Goal: Task Accomplishment & Management: Manage account settings

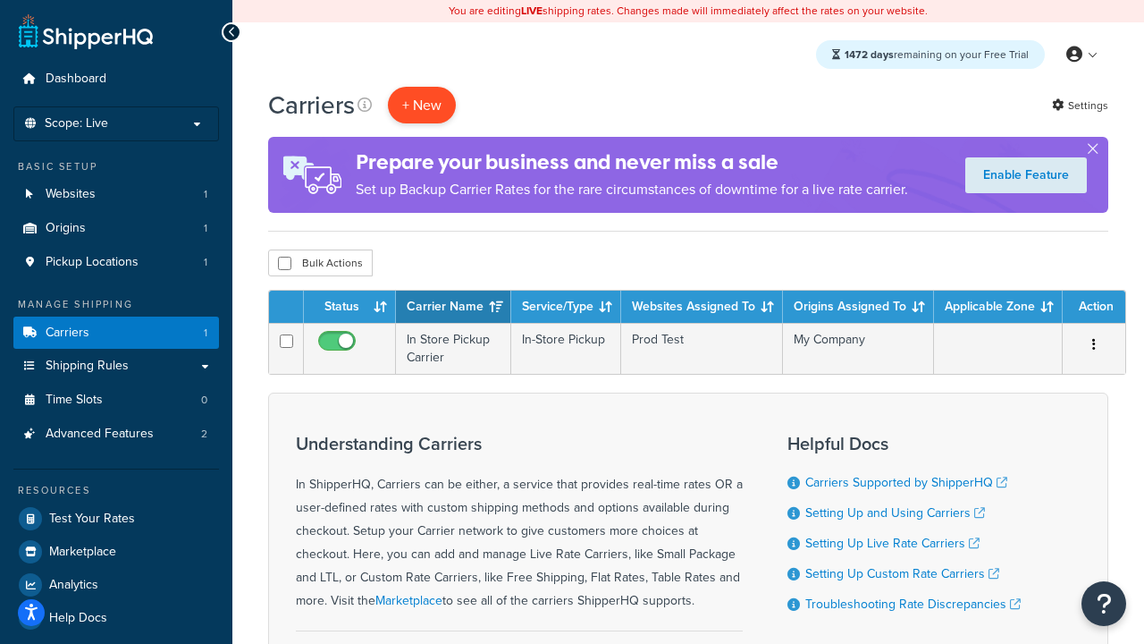
click at [422, 106] on button "+ New" at bounding box center [422, 105] width 68 height 37
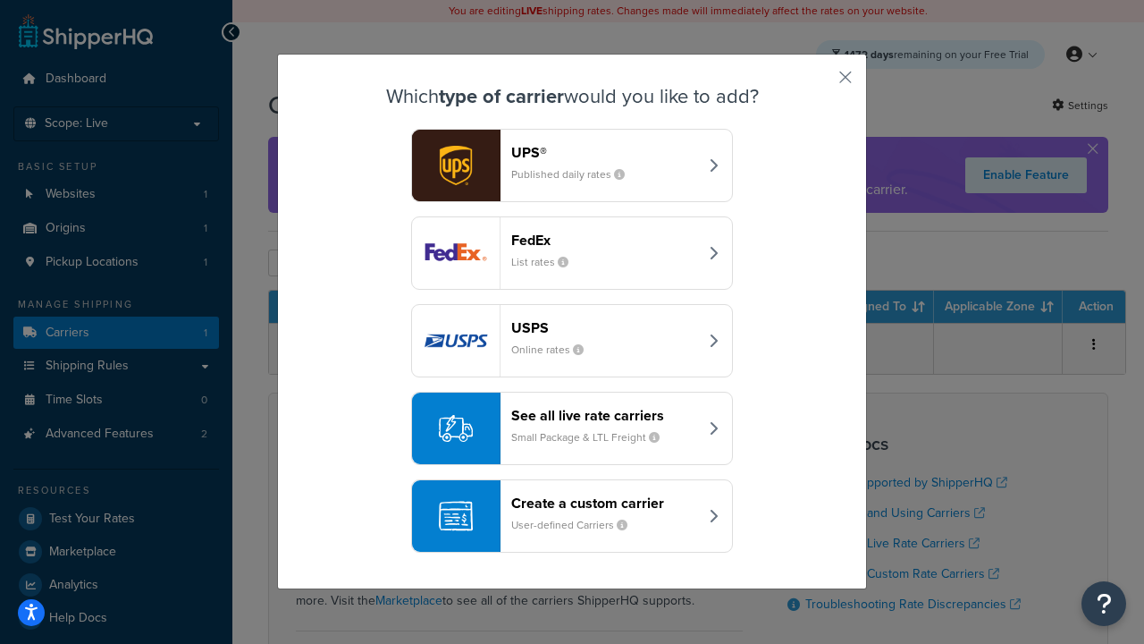
click at [604, 241] on header "FedEx" at bounding box center [604, 240] width 187 height 17
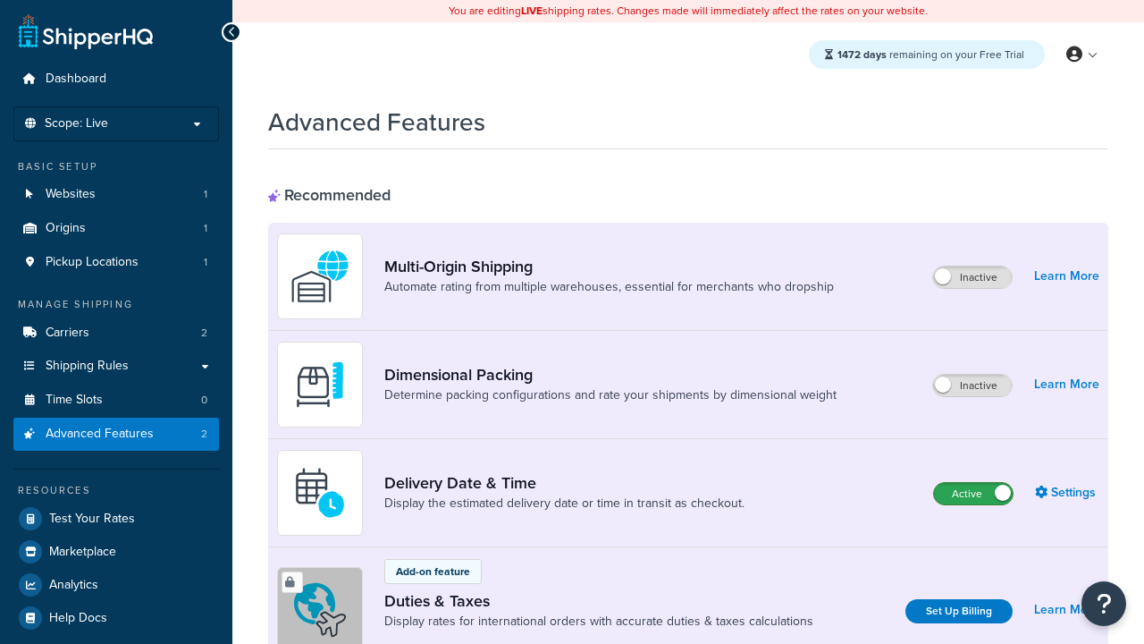
click at [974, 494] on label "Active" at bounding box center [973, 493] width 79 height 21
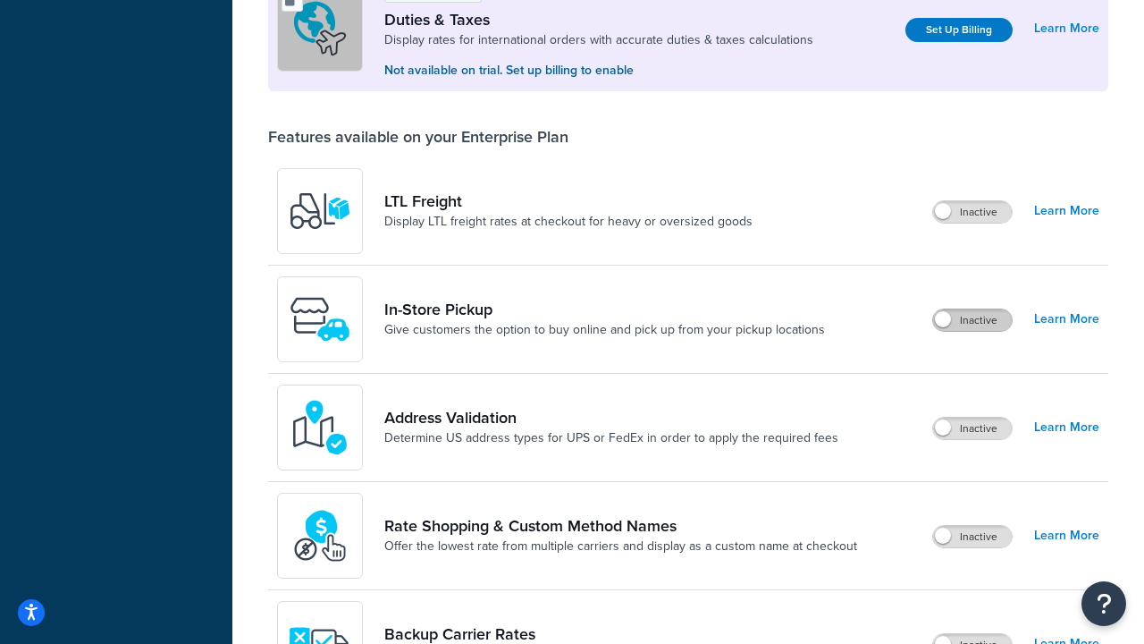
scroll to position [547, 0]
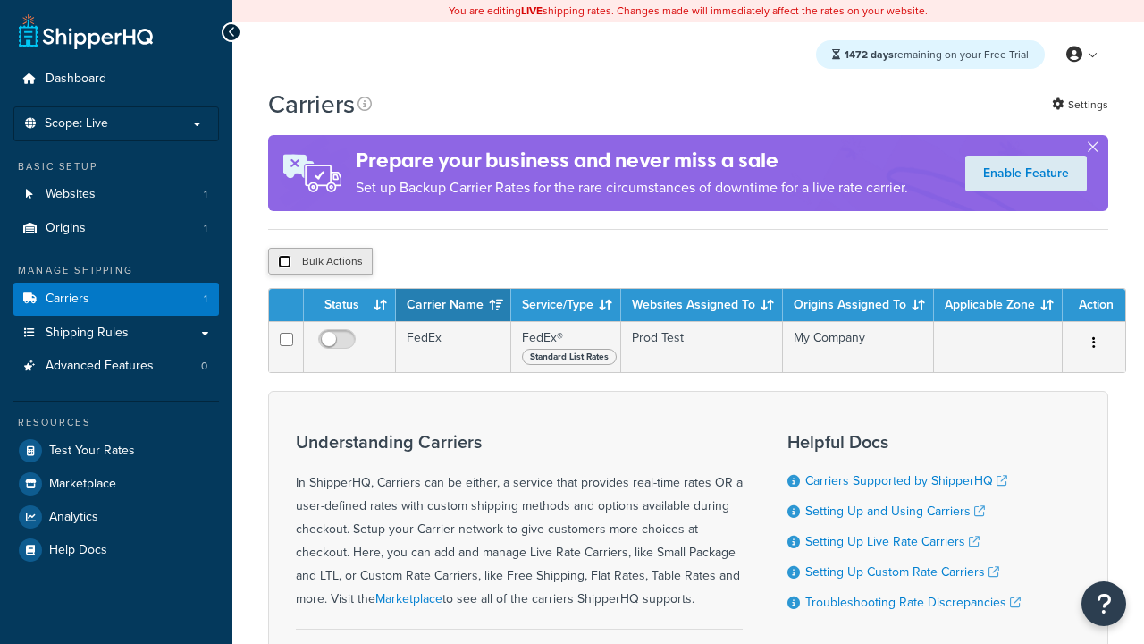
click at [284, 263] on input "checkbox" at bounding box center [284, 261] width 13 height 13
checkbox input "true"
click at [0, 0] on button "Delete" at bounding box center [0, 0] width 0 height 0
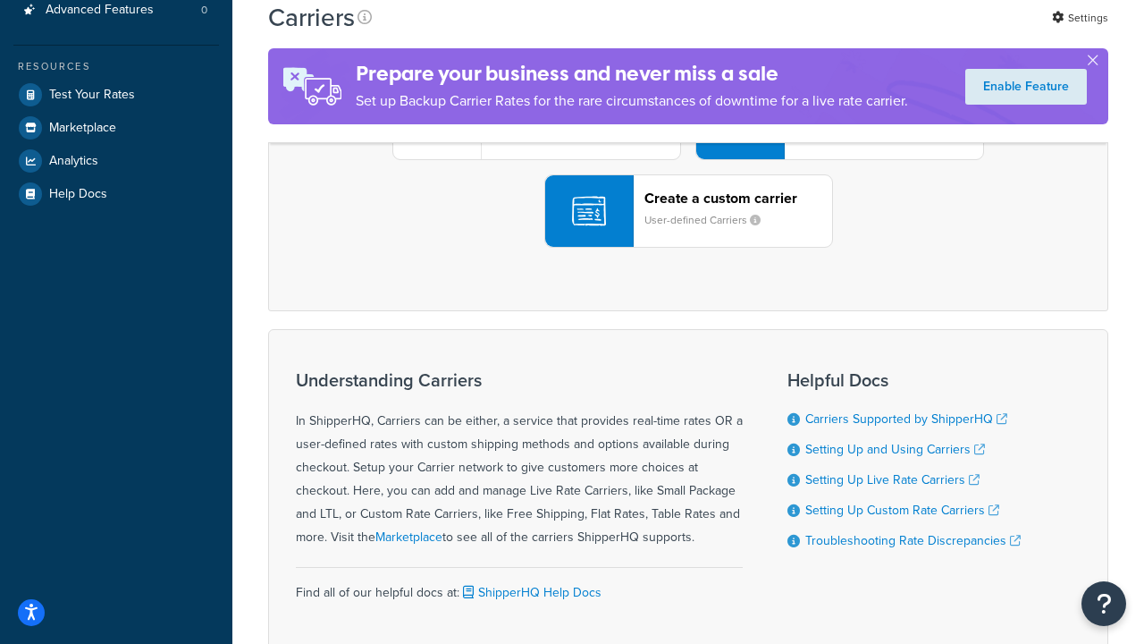
click at [688, 248] on div "UPS® Published daily rates FedEx List rates USPS Online rates See all live rate…" at bounding box center [688, 123] width 803 height 249
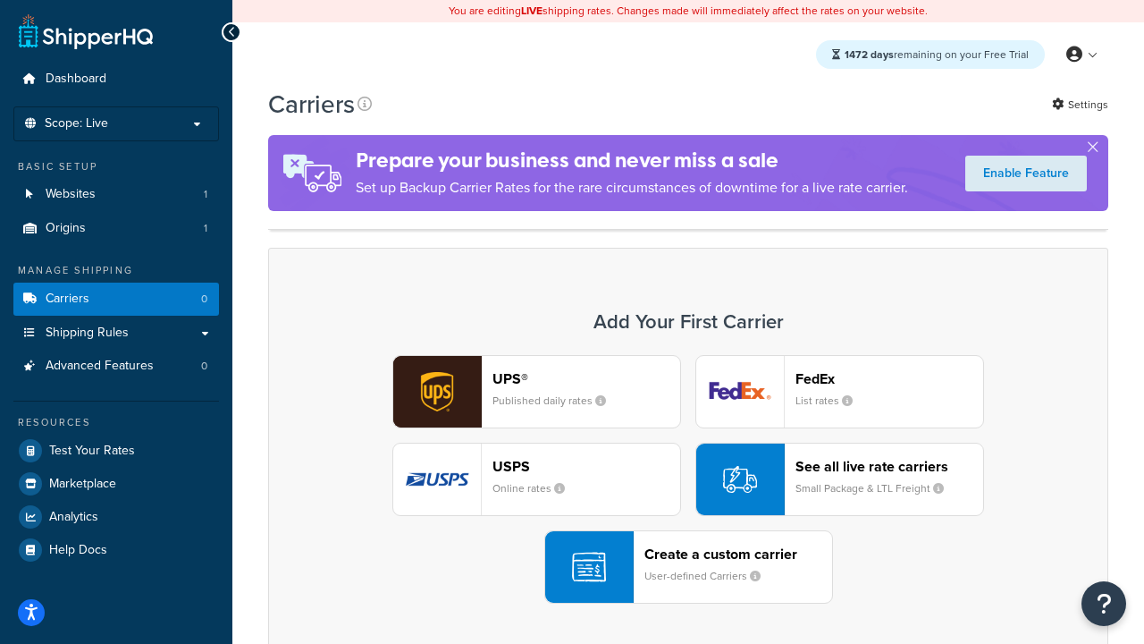
click at [890, 379] on header "FedEx" at bounding box center [890, 378] width 188 height 17
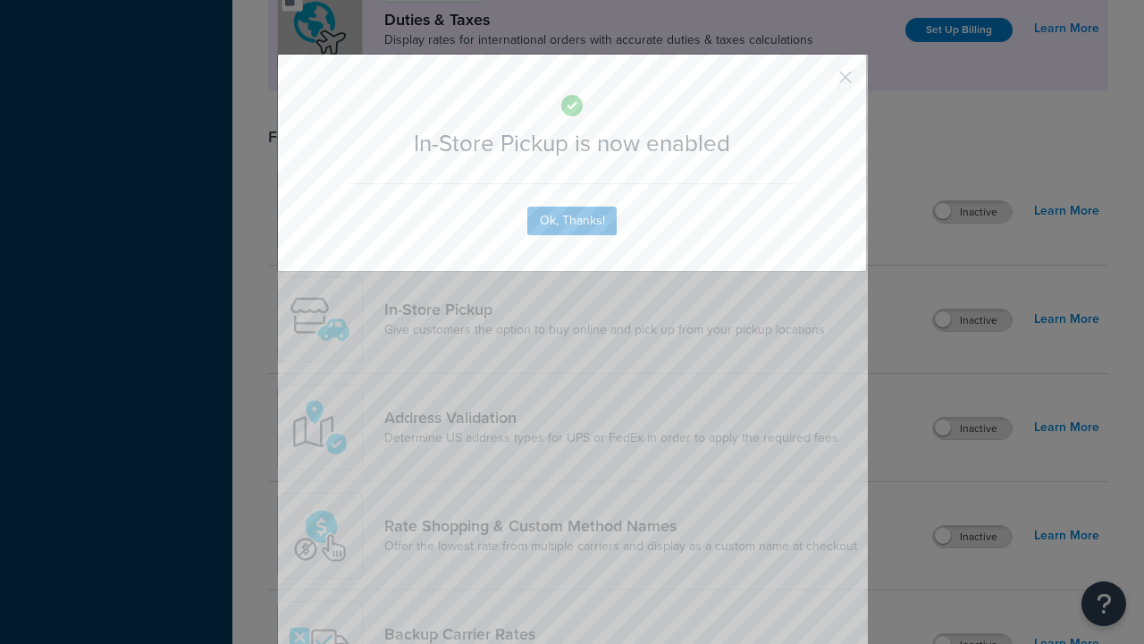
click at [819, 83] on button "button" at bounding box center [819, 83] width 4 height 4
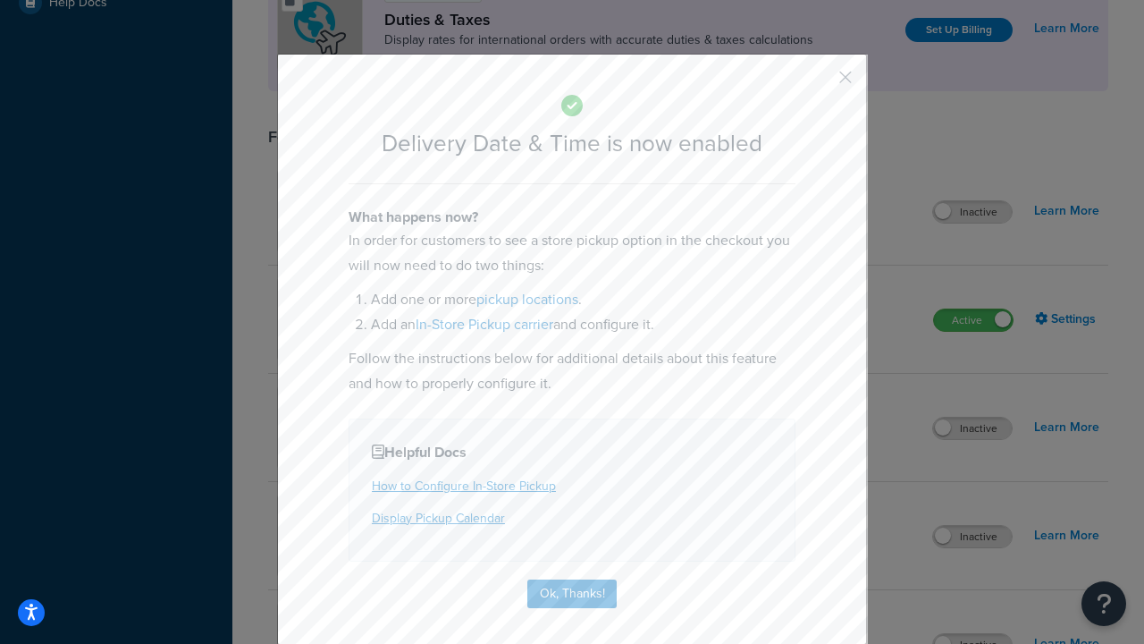
scroll to position [173, 0]
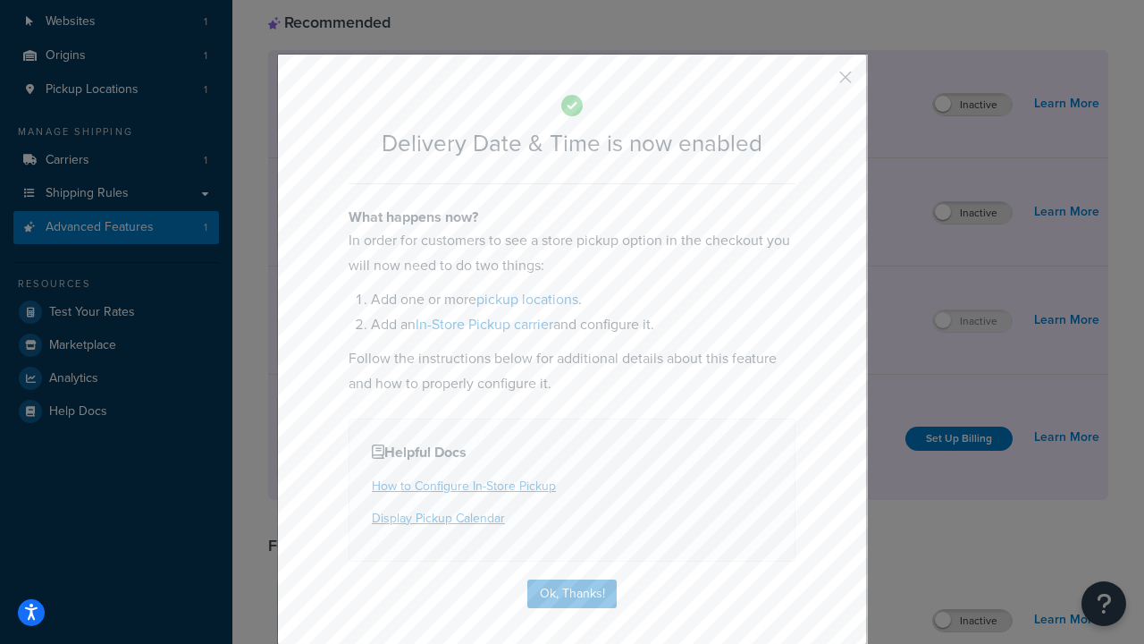
click at [819, 83] on button "button" at bounding box center [819, 83] width 4 height 4
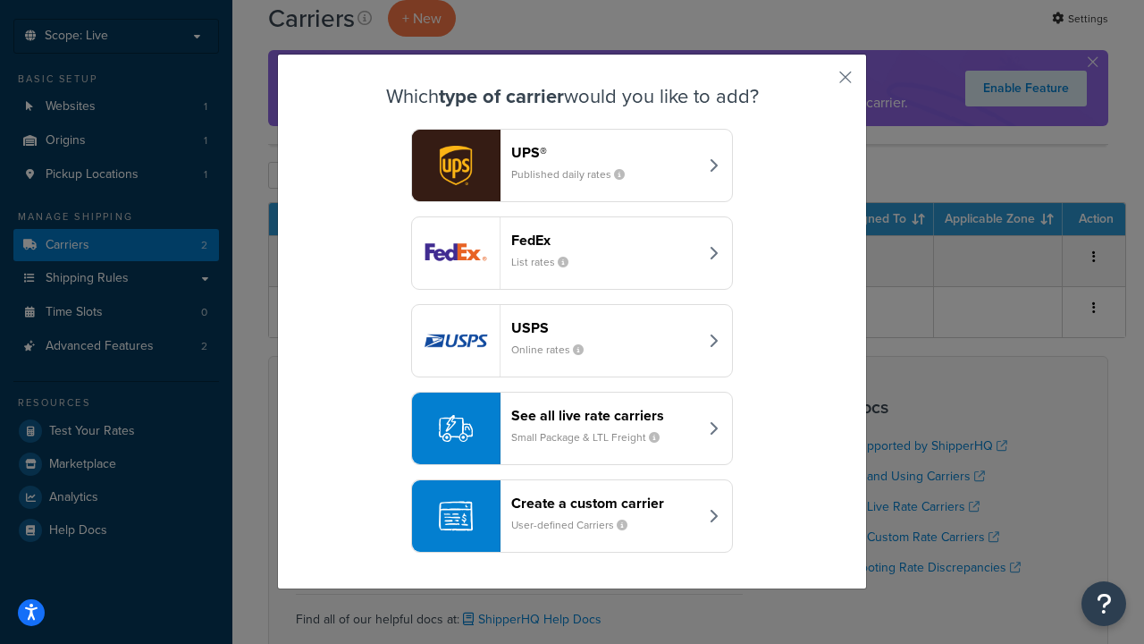
click at [572, 517] on div "Create a custom carrier User-defined Carriers" at bounding box center [604, 515] width 187 height 43
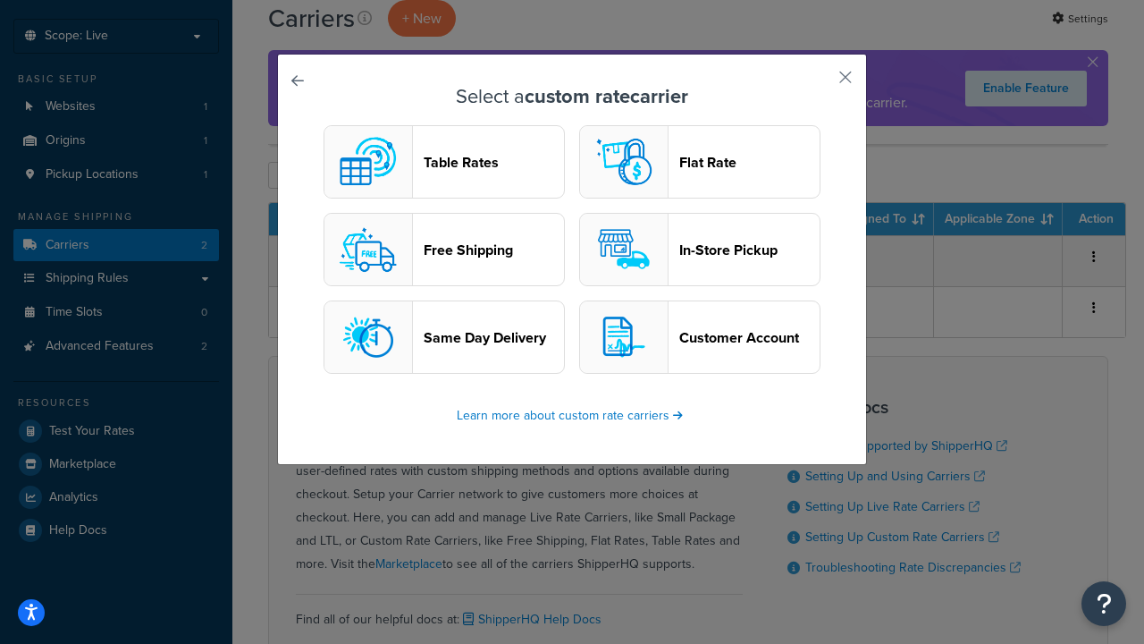
click at [700, 250] on header "In-Store Pickup" at bounding box center [750, 249] width 140 height 17
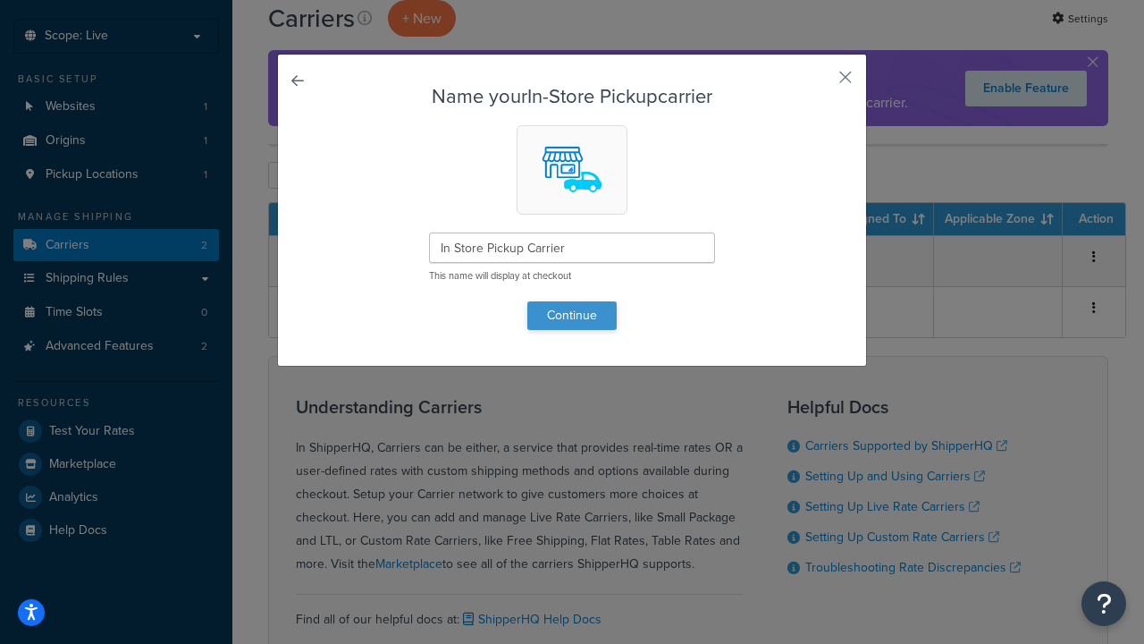
type input "In Store Pickup Carrier"
click at [572, 315] on button "Continue" at bounding box center [572, 315] width 89 height 29
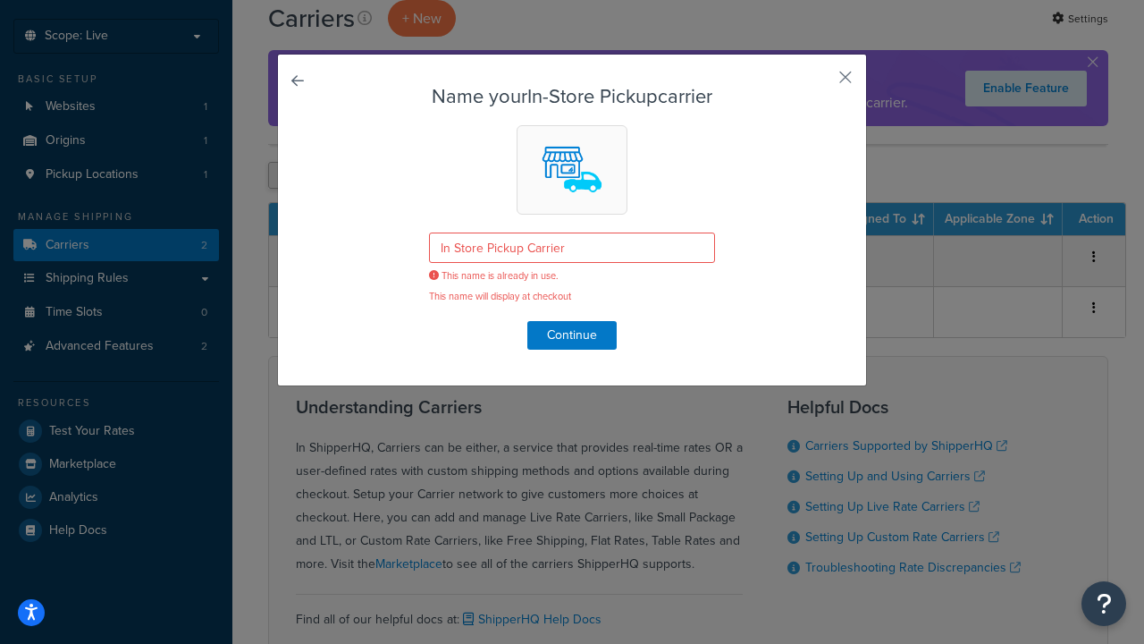
click at [819, 83] on button "button" at bounding box center [819, 83] width 4 height 4
click at [284, 177] on input "checkbox" at bounding box center [284, 175] width 13 height 13
checkbox input "true"
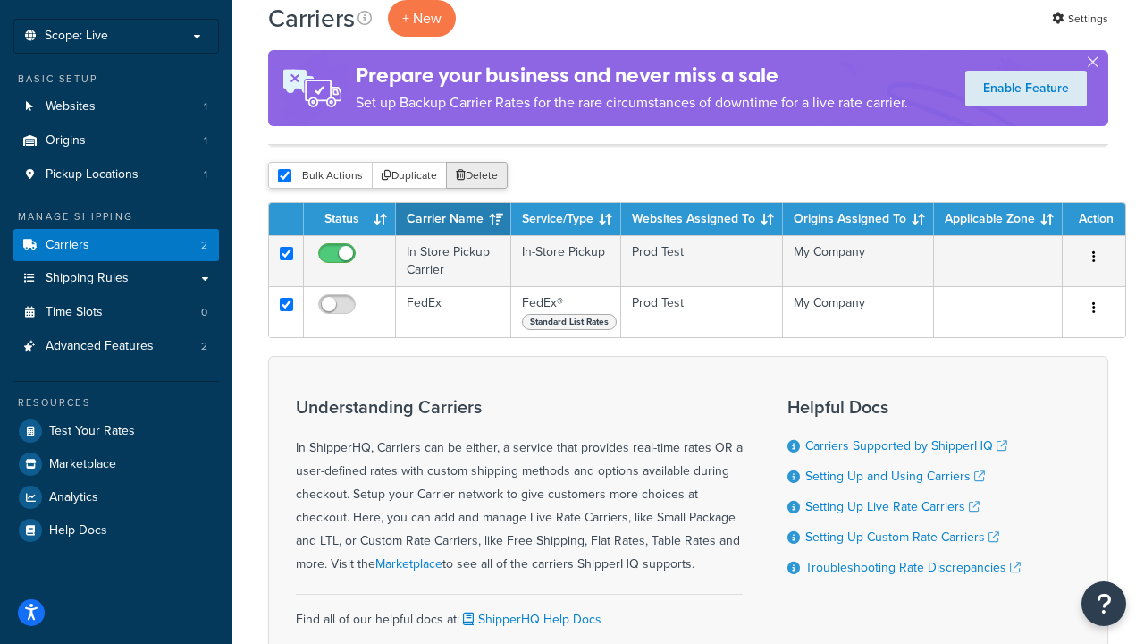
click at [476, 177] on button "Delete" at bounding box center [477, 175] width 62 height 27
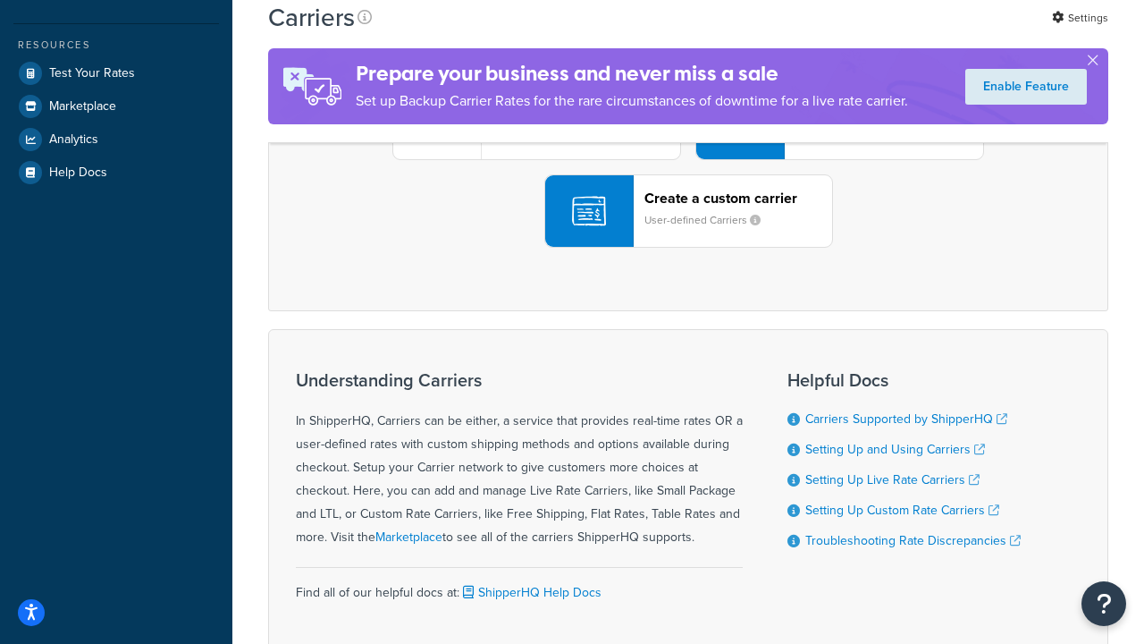
click at [688, 248] on div "UPS® Published daily rates FedEx List rates USPS Online rates See all live rate…" at bounding box center [688, 123] width 803 height 249
click at [688, 232] on div "Create a custom carrier User-defined Carriers" at bounding box center [739, 211] width 188 height 43
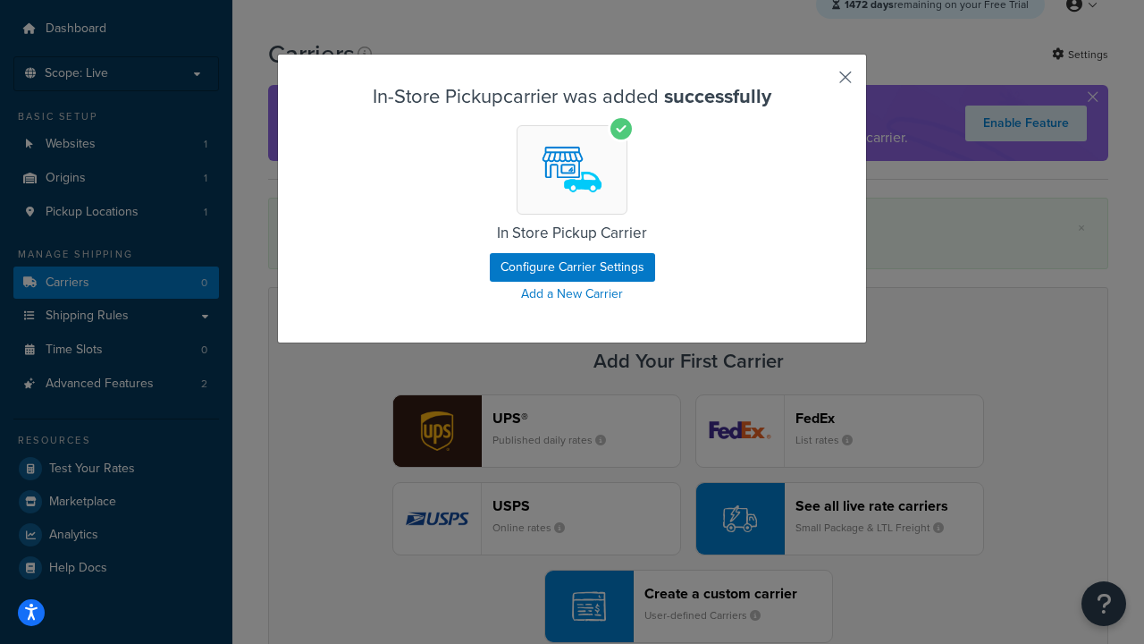
click at [819, 83] on button "button" at bounding box center [819, 83] width 4 height 4
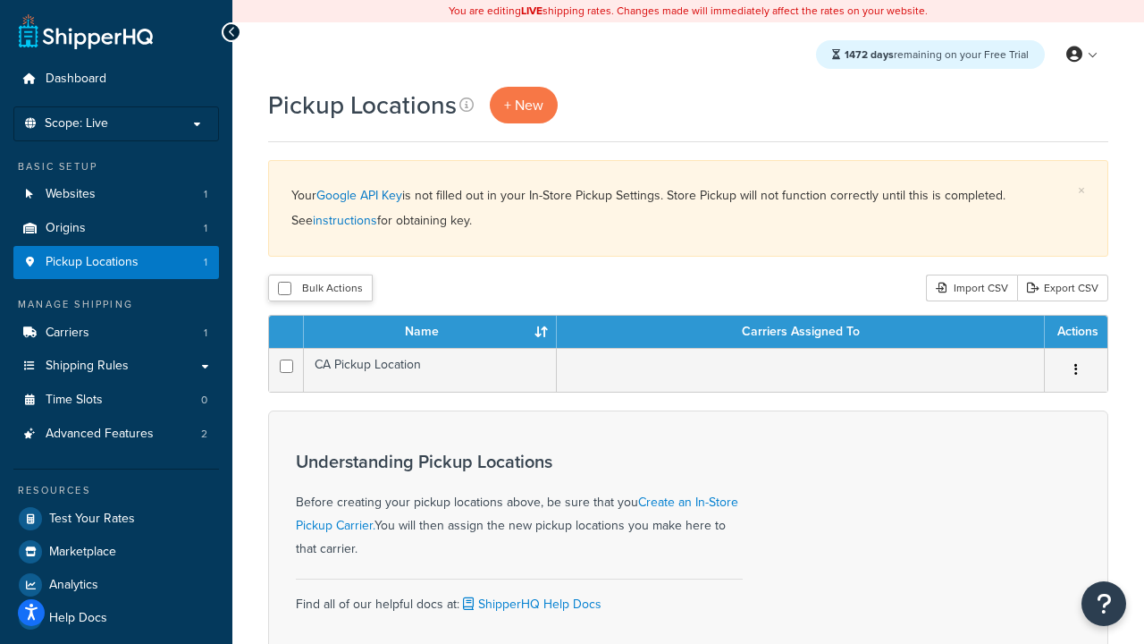
click at [284, 290] on input "checkbox" at bounding box center [284, 288] width 13 height 13
checkbox input "true"
click at [0, 0] on button "Delete" at bounding box center [0, 0] width 0 height 0
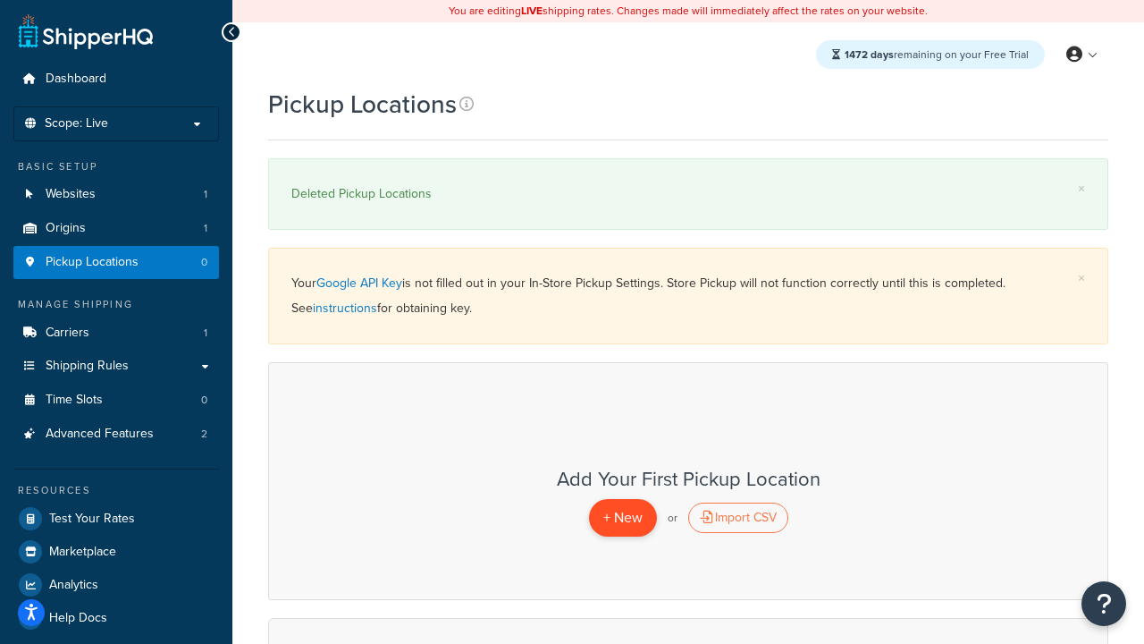
click at [622, 518] on span "+ New" at bounding box center [623, 517] width 39 height 21
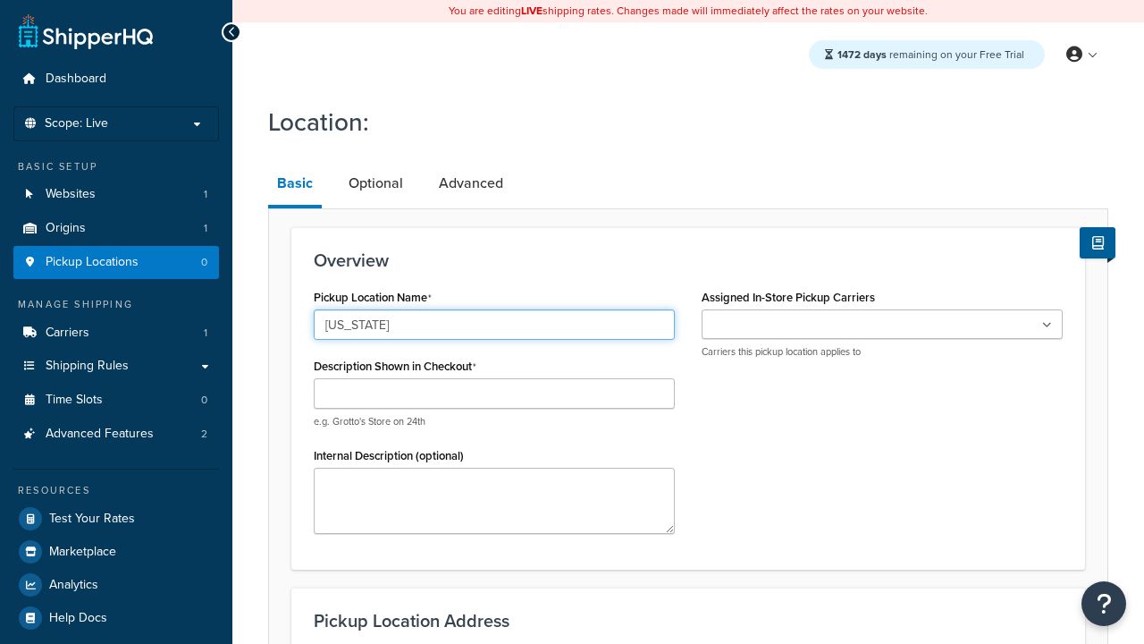
type input "[US_STATE]"
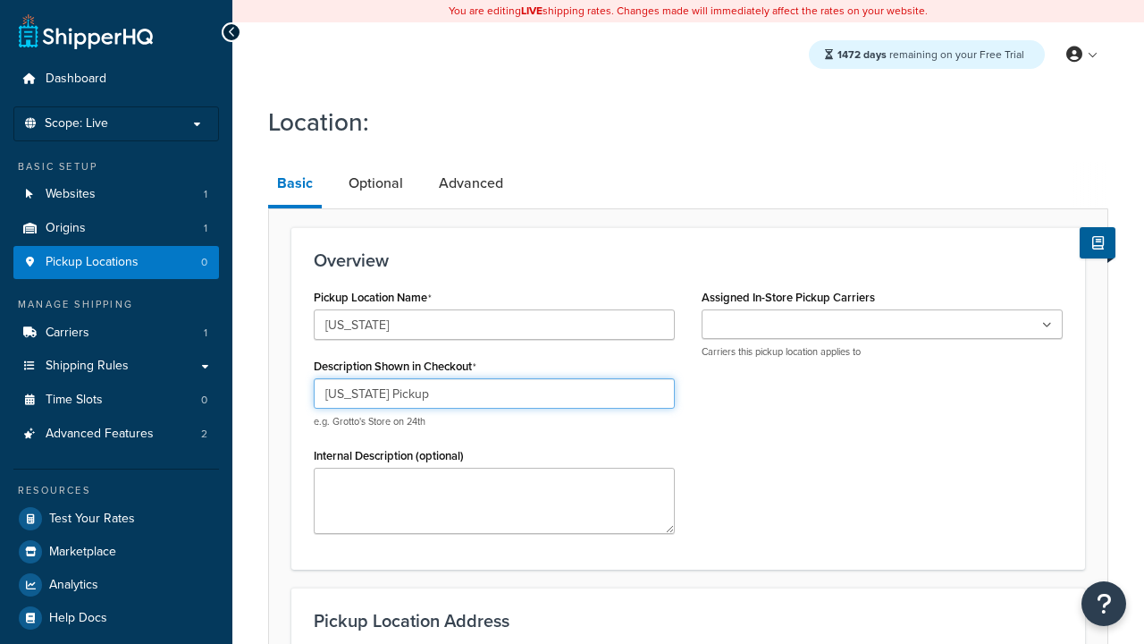
type input "[US_STATE] Pickup"
click at [882, 325] on ul at bounding box center [882, 324] width 361 height 30
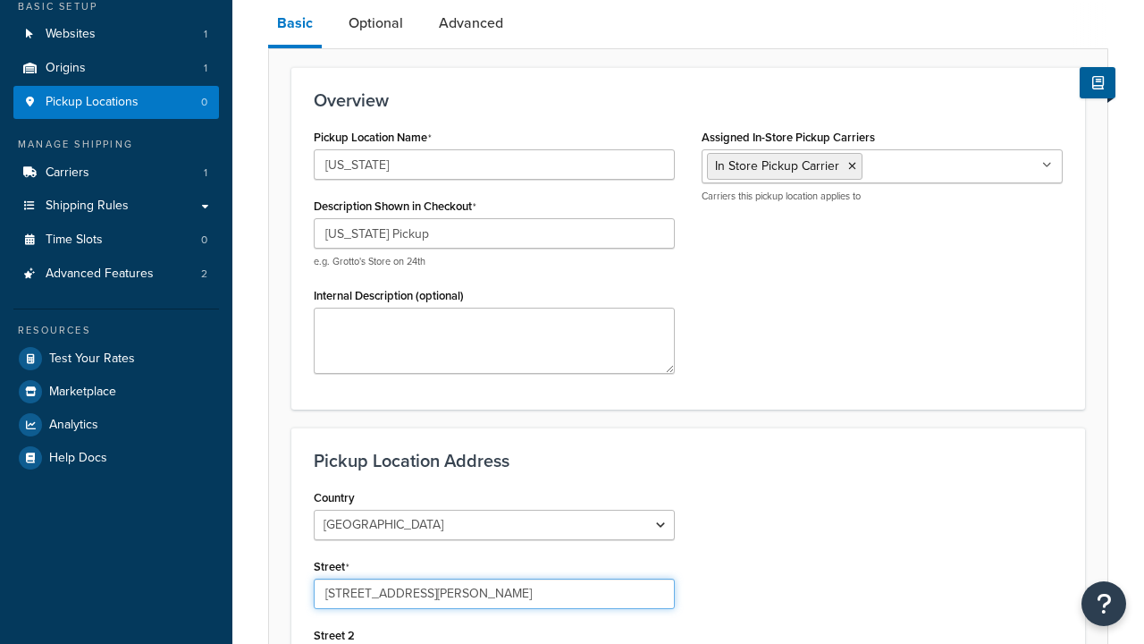
type input "3385 Michelson Drive"
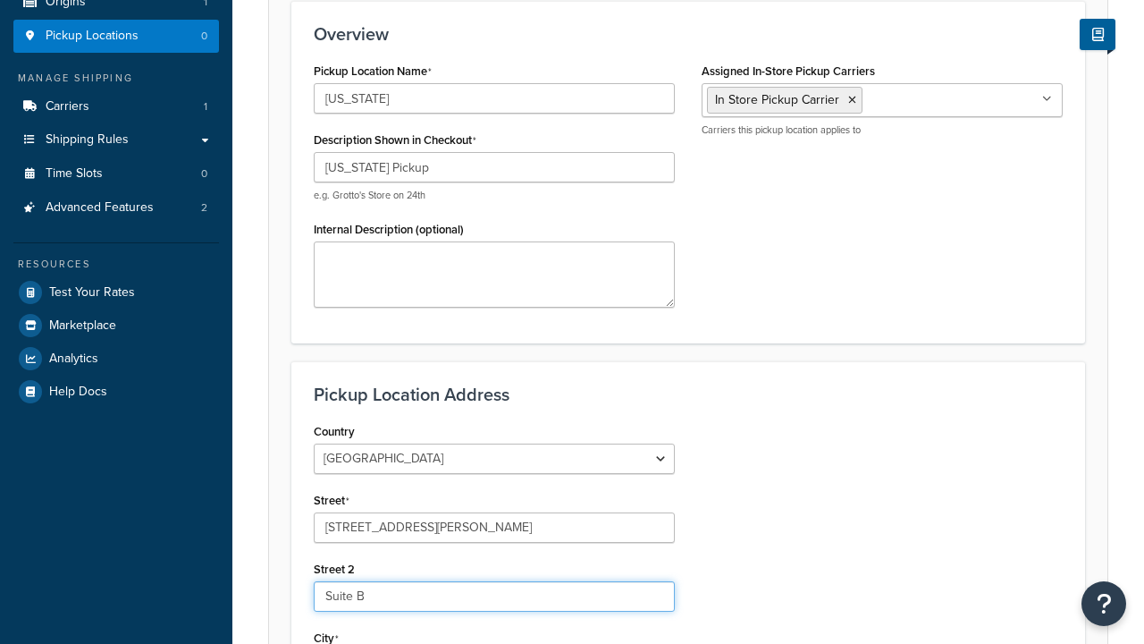
type input "Suite B"
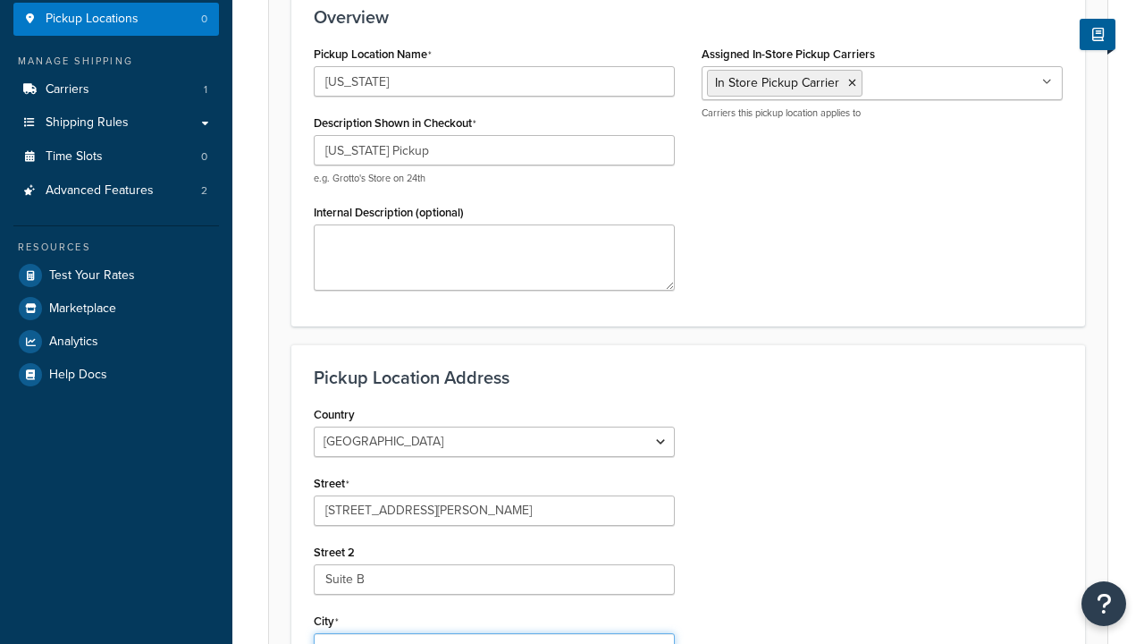
type input "Irvine"
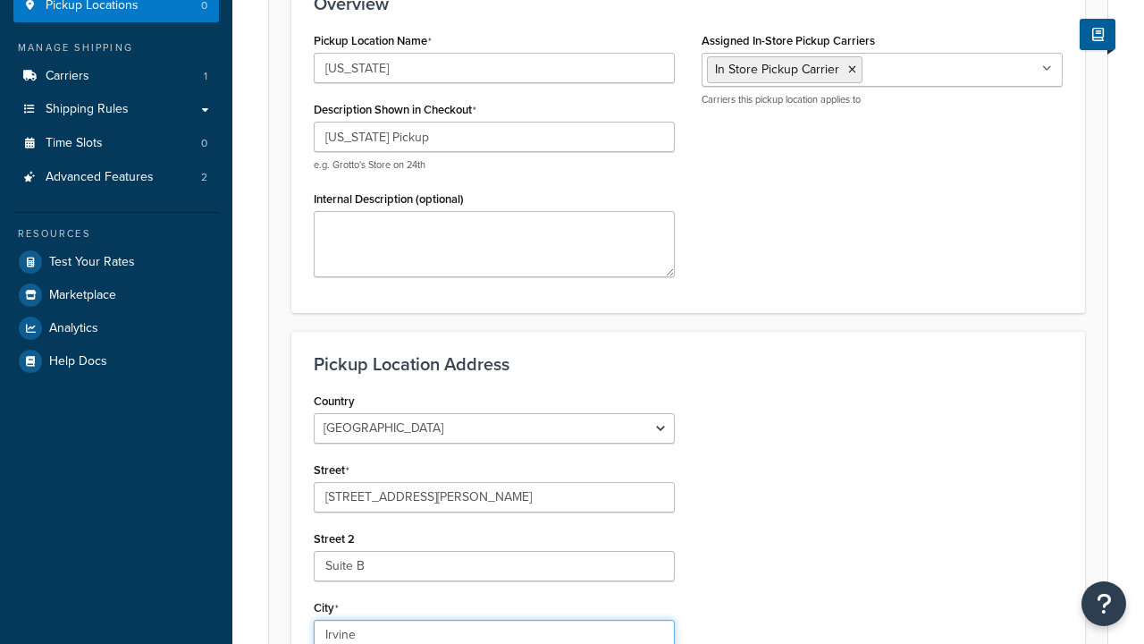
select select "5"
type input "Irvine"
type input "92612"
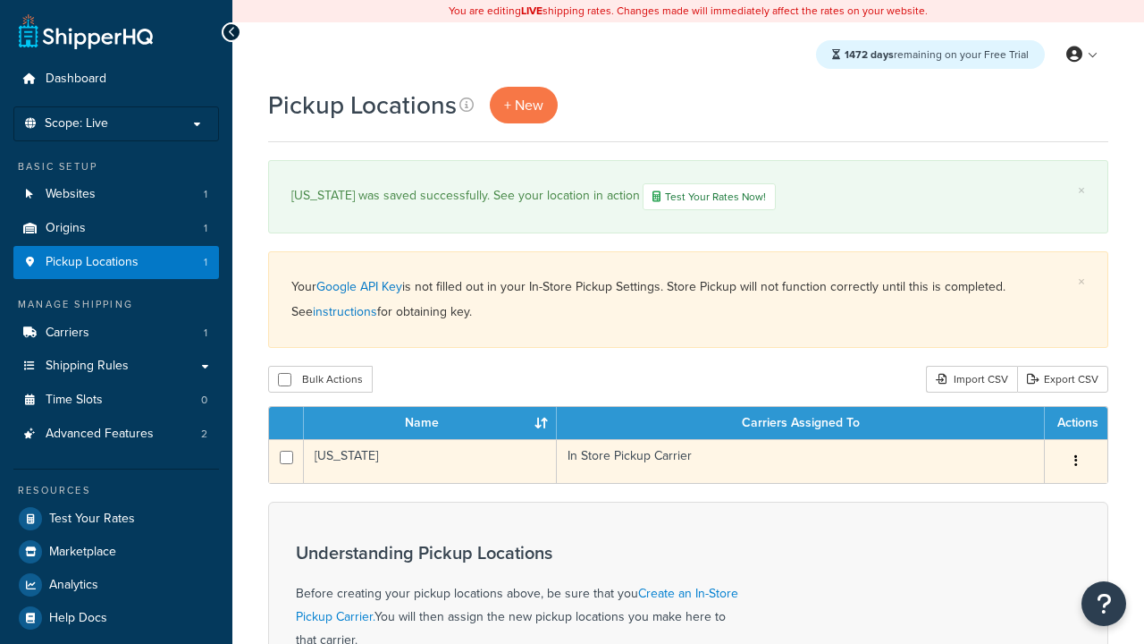
click at [430, 463] on td "[US_STATE]" at bounding box center [430, 461] width 253 height 44
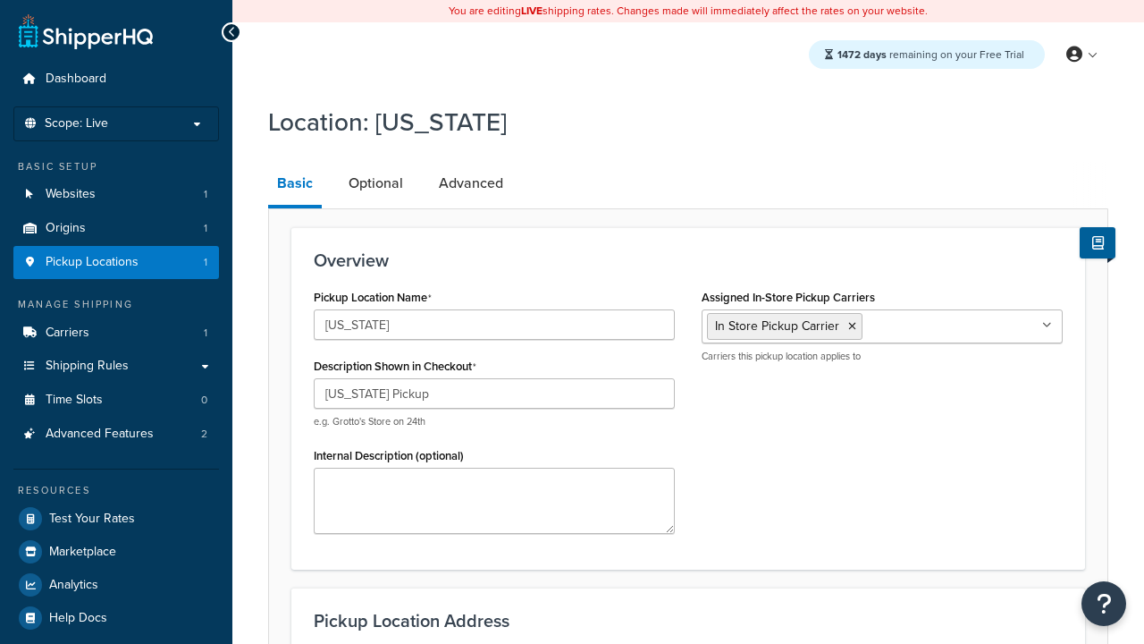
select select "5"
click at [469, 184] on link "Advanced" at bounding box center [471, 183] width 82 height 43
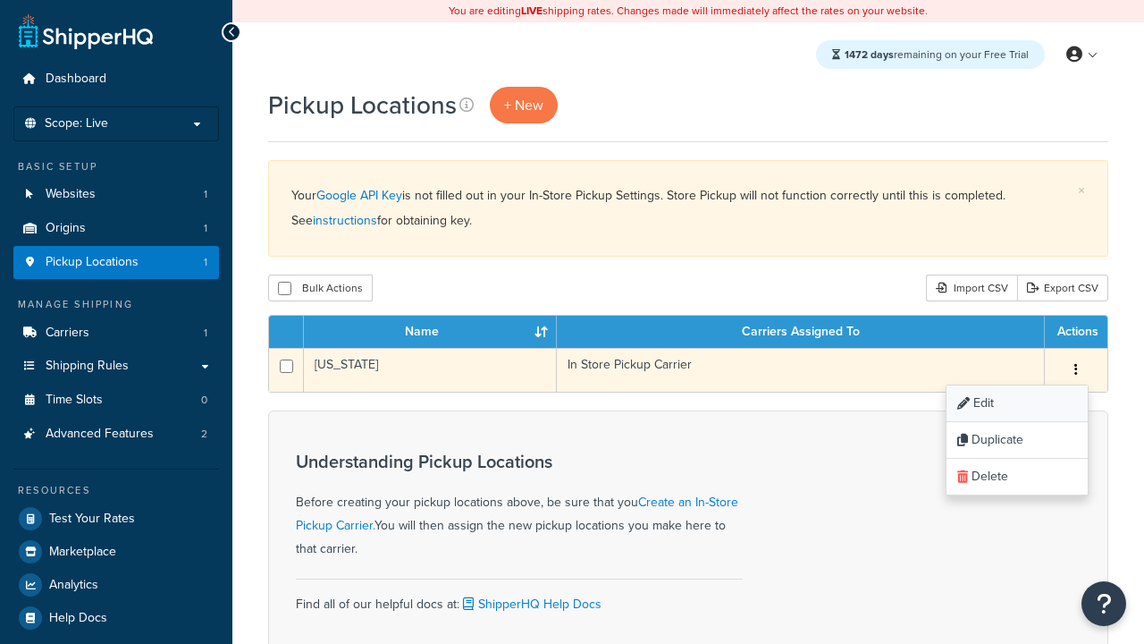
click at [1017, 405] on link "Edit" at bounding box center [1017, 403] width 141 height 37
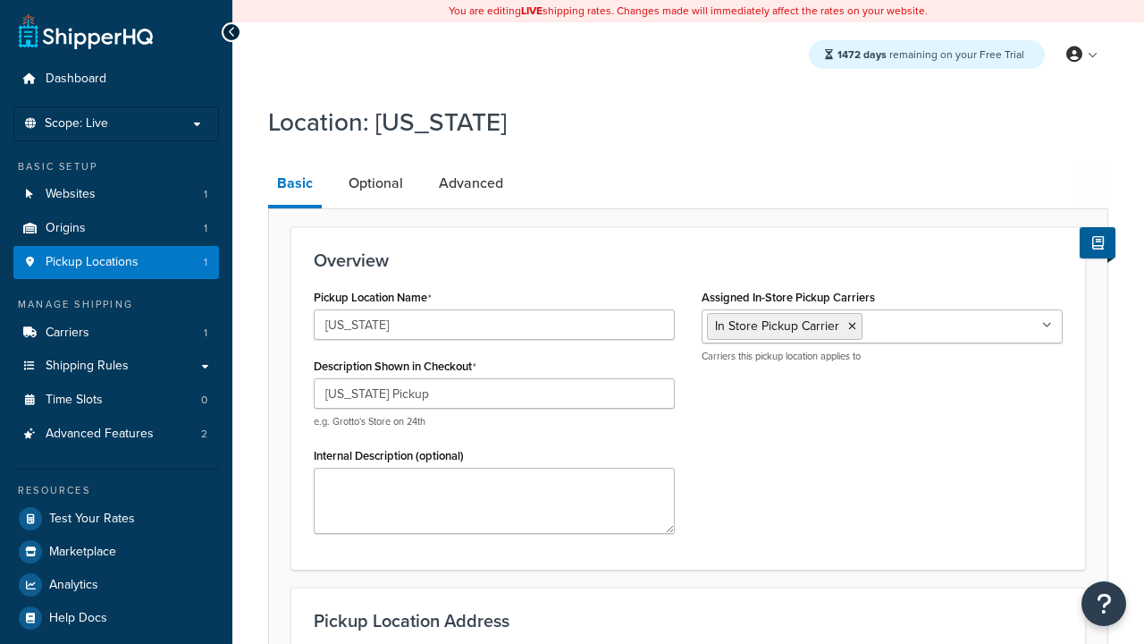
select select "5"
type input "CA Pickup Location"
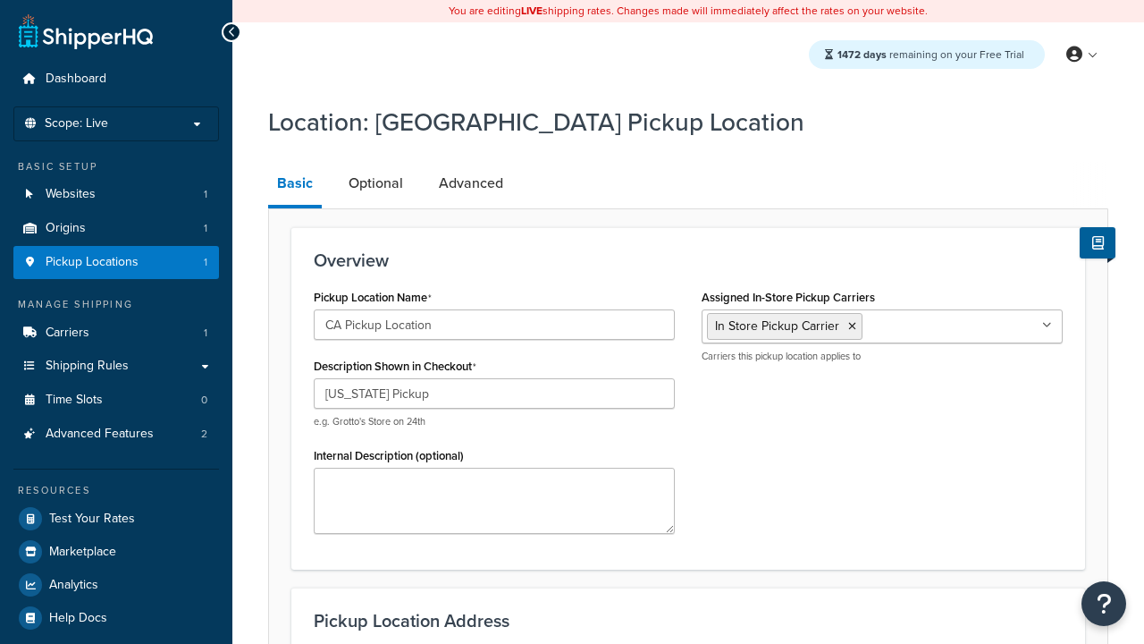
select select "5"
click at [375, 184] on link "Optional" at bounding box center [376, 183] width 72 height 43
select select "5"
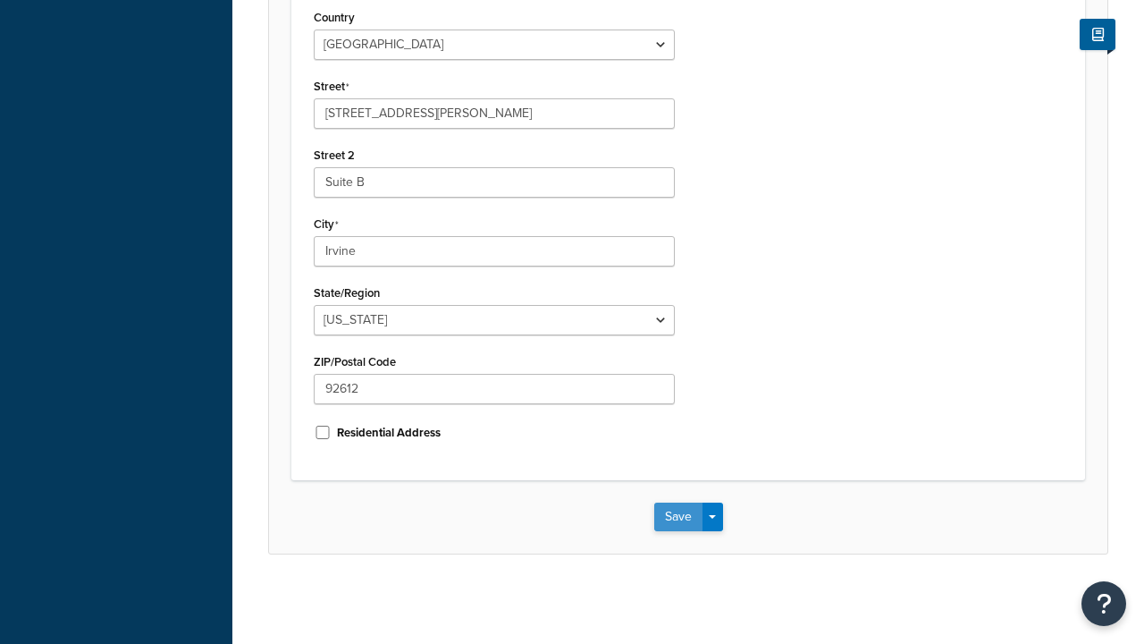
click at [678, 517] on button "Save" at bounding box center [678, 516] width 48 height 29
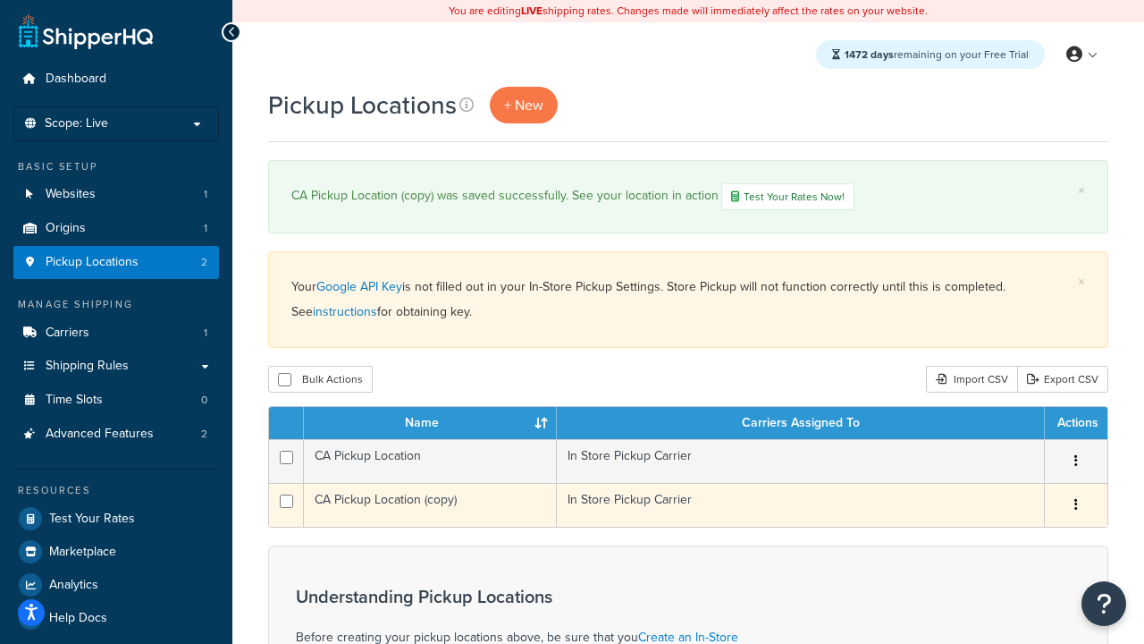
click at [1076, 508] on icon "button" at bounding box center [1077, 504] width 4 height 13
click at [0, 0] on link "Delete" at bounding box center [0, 0] width 0 height 0
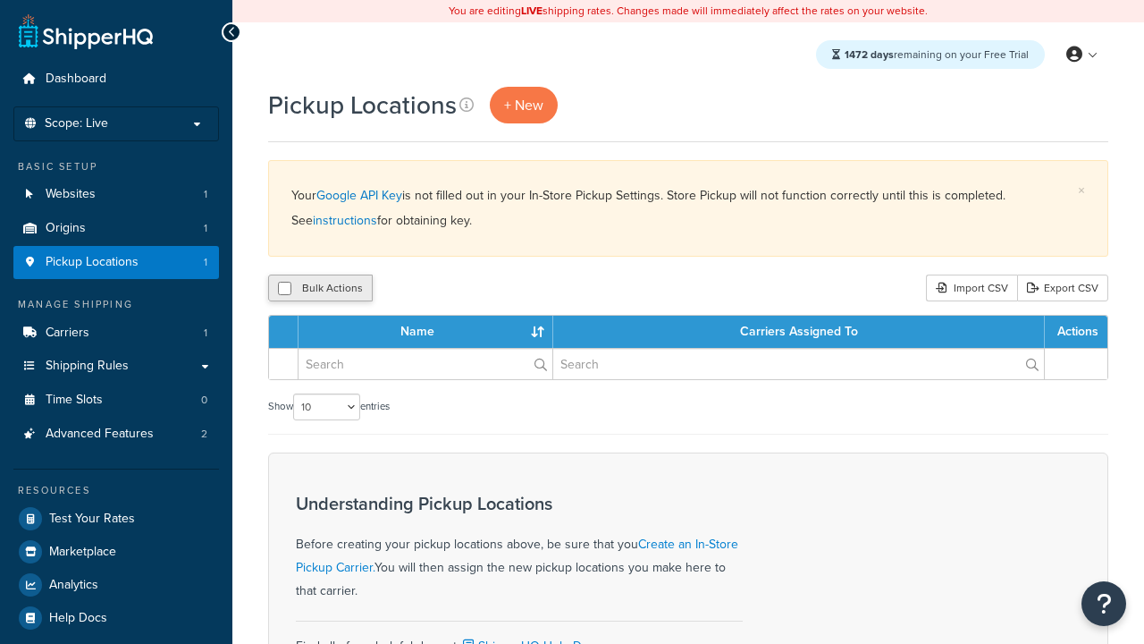
click at [284, 290] on input "checkbox" at bounding box center [284, 288] width 13 height 13
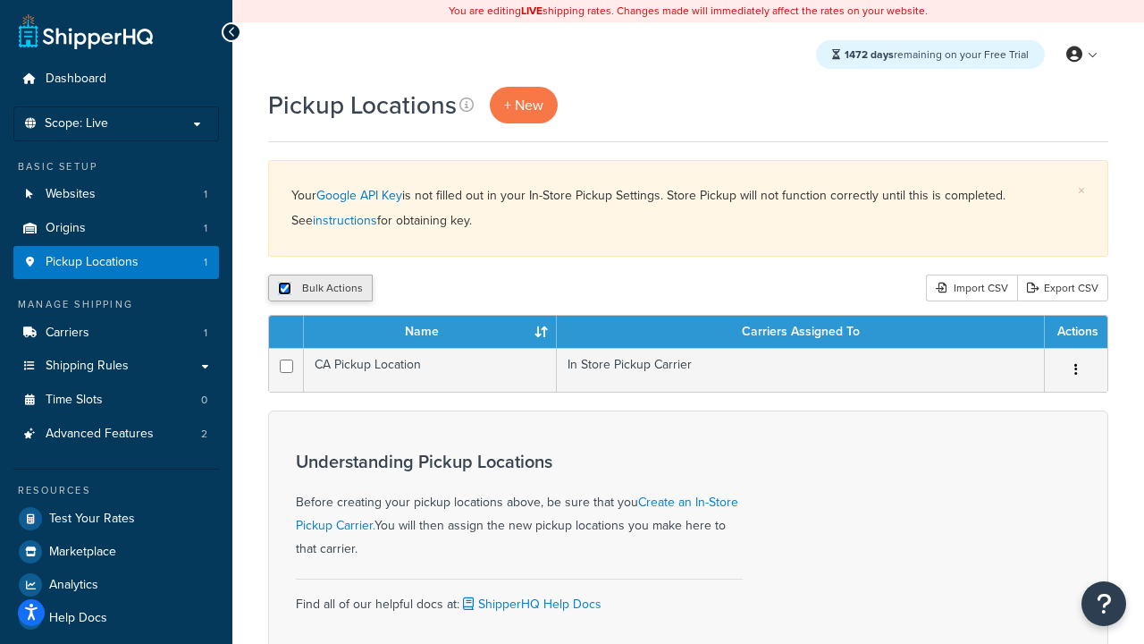
click at [284, 290] on input "checkbox" at bounding box center [284, 288] width 13 height 13
checkbox input "false"
click at [284, 290] on input "checkbox" at bounding box center [284, 288] width 13 height 13
checkbox input "true"
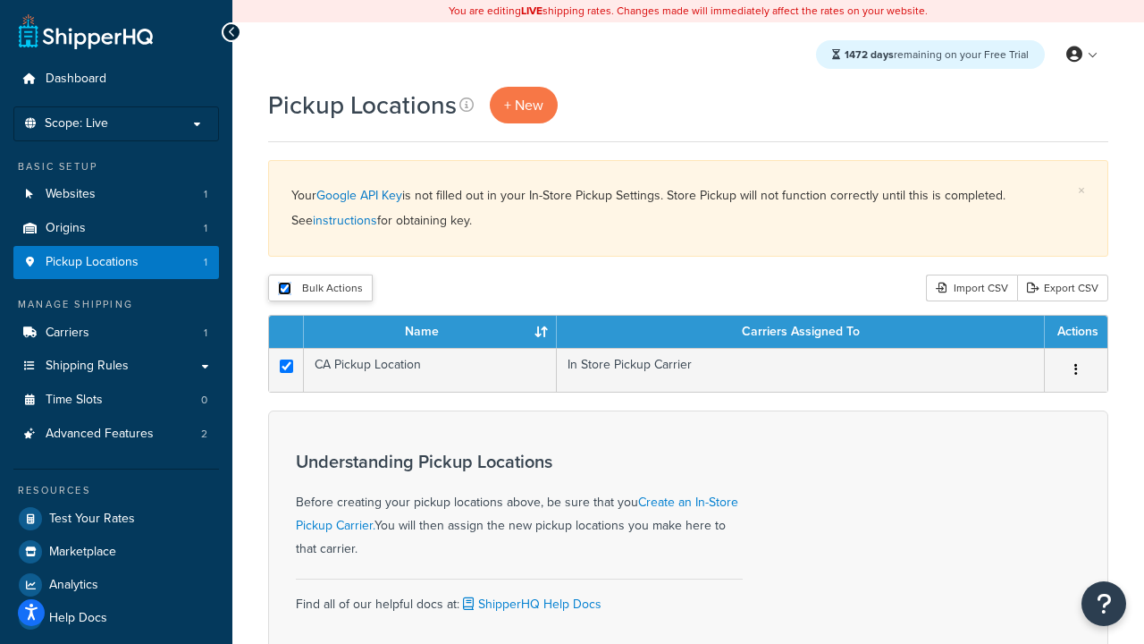
checkbox input "true"
click at [0, 0] on button "Delete" at bounding box center [0, 0] width 0 height 0
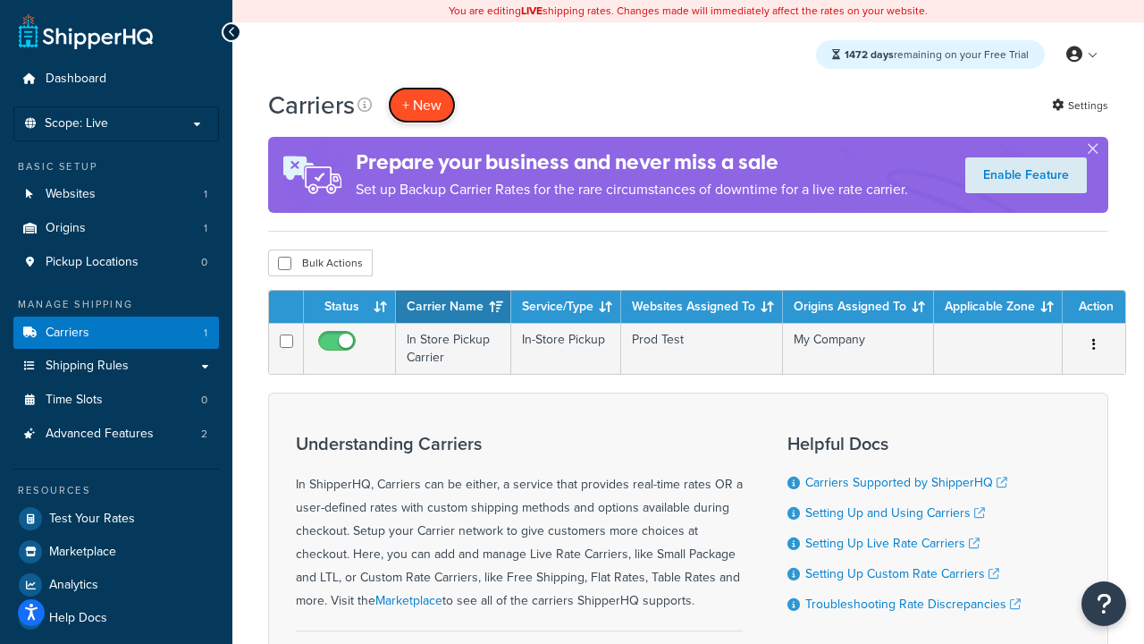
click at [422, 106] on button "+ New" at bounding box center [422, 105] width 68 height 37
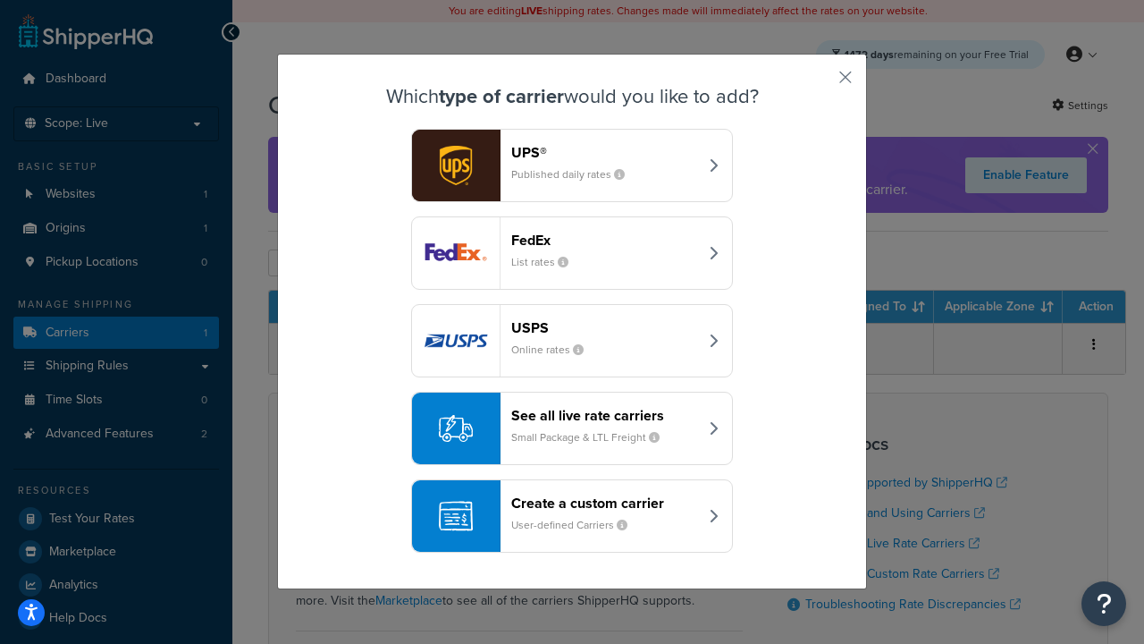
click at [572, 517] on div "Create a custom carrier User-defined Carriers" at bounding box center [604, 515] width 187 height 43
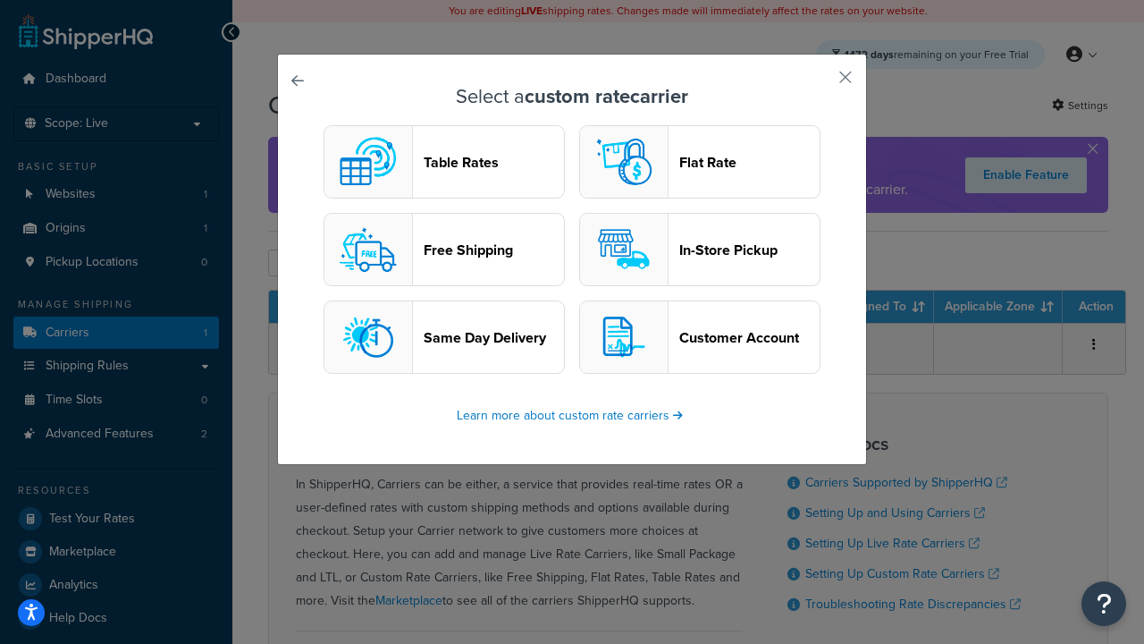
click at [700, 163] on header "Flat Rate" at bounding box center [750, 162] width 140 height 17
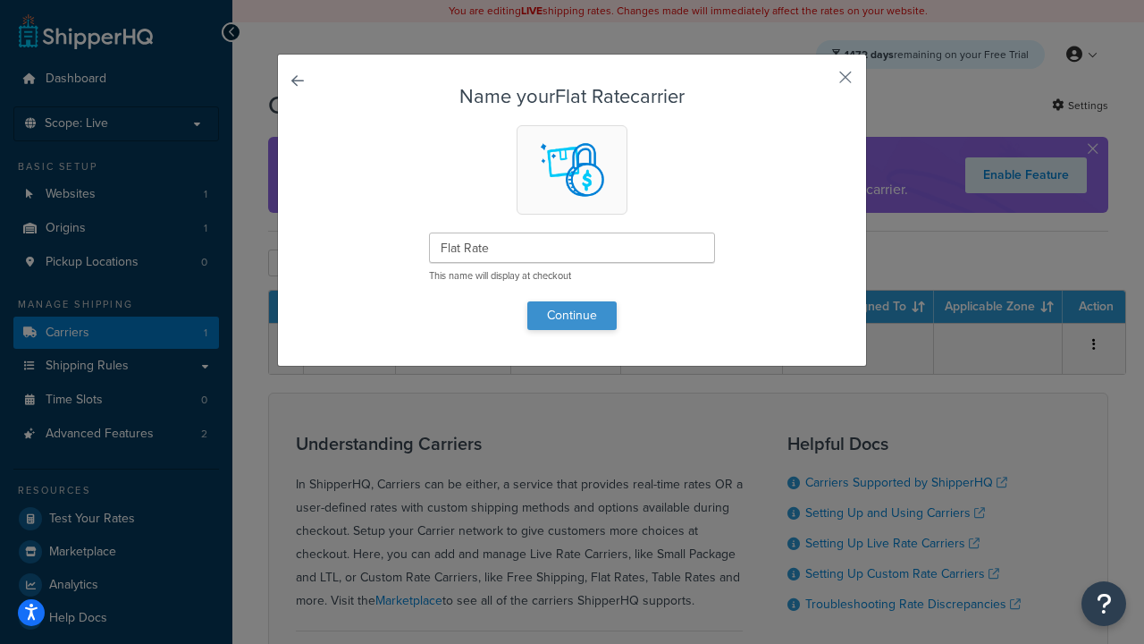
type input "Flat Rate"
click at [572, 315] on button "Continue" at bounding box center [572, 315] width 89 height 29
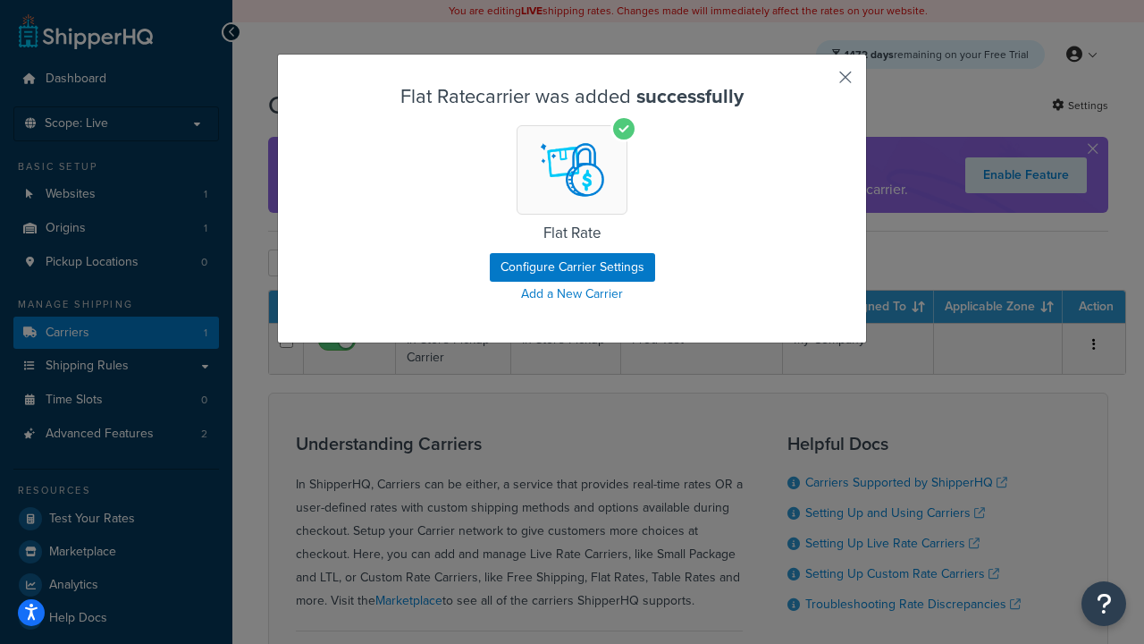
click at [819, 83] on button "button" at bounding box center [819, 83] width 4 height 4
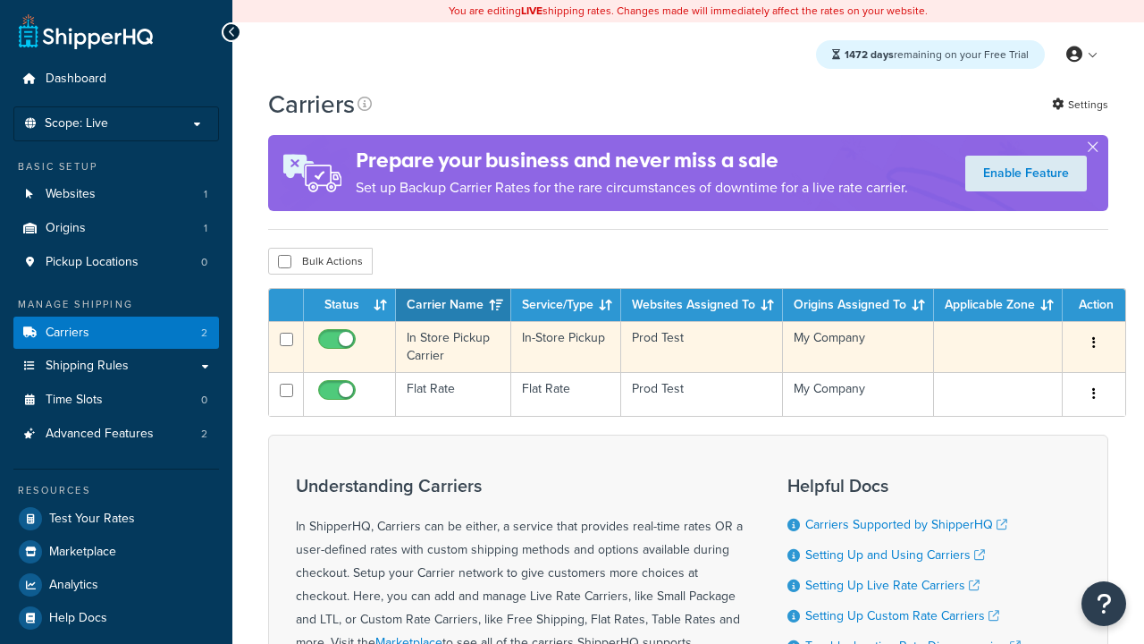
click at [1093, 345] on icon "button" at bounding box center [1095, 342] width 4 height 13
click at [0, 0] on link "Delete" at bounding box center [0, 0] width 0 height 0
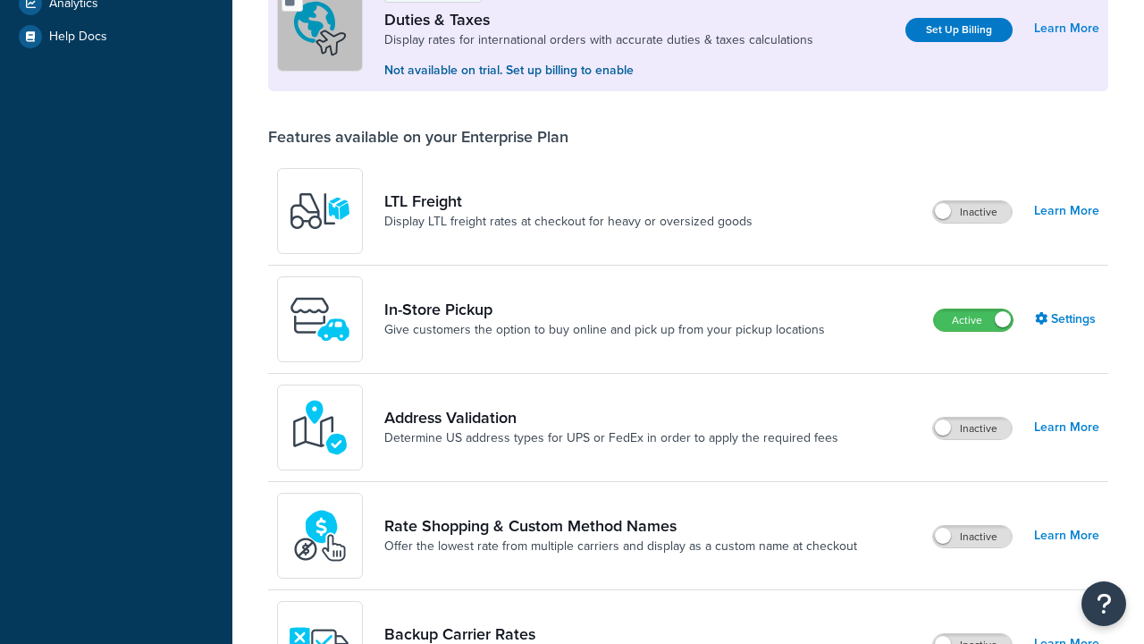
scroll to position [548, 0]
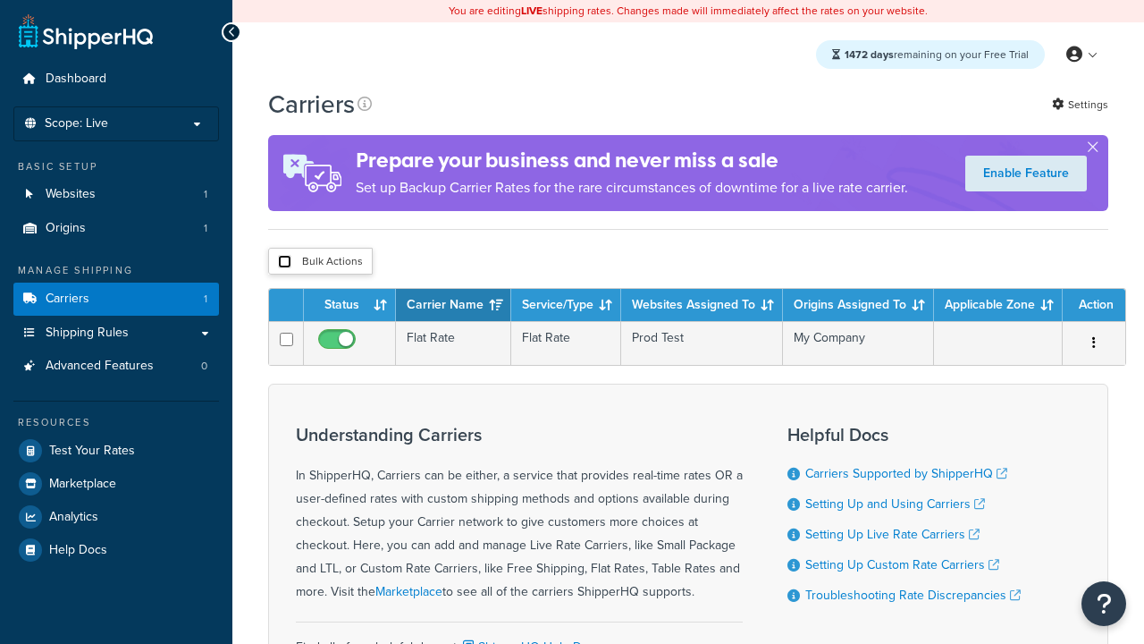
click at [284, 263] on input "checkbox" at bounding box center [284, 261] width 13 height 13
checkbox input "true"
click at [0, 0] on button "Delete" at bounding box center [0, 0] width 0 height 0
